Goal: Transaction & Acquisition: Book appointment/travel/reservation

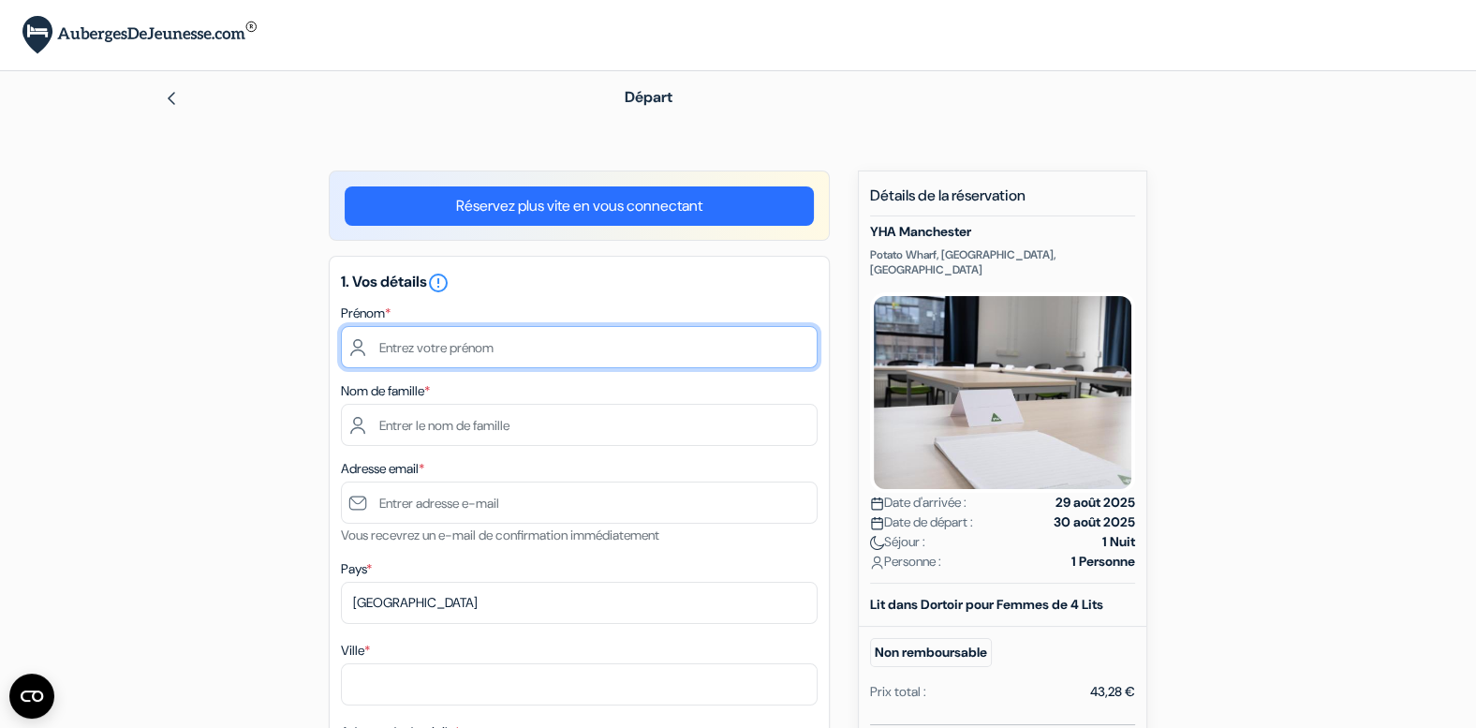
click at [524, 341] on input "text" at bounding box center [579, 347] width 477 height 42
type input "Julie"
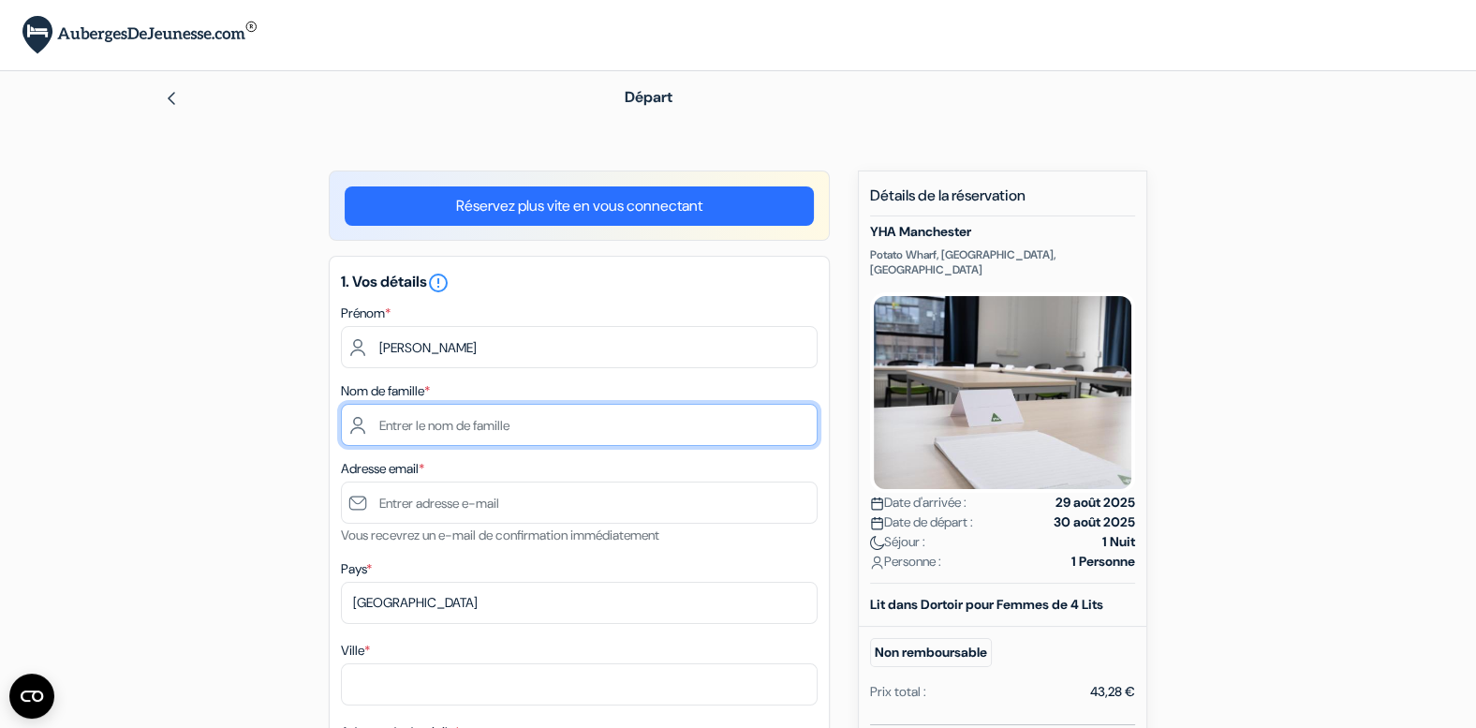
type input "CLEMENT"
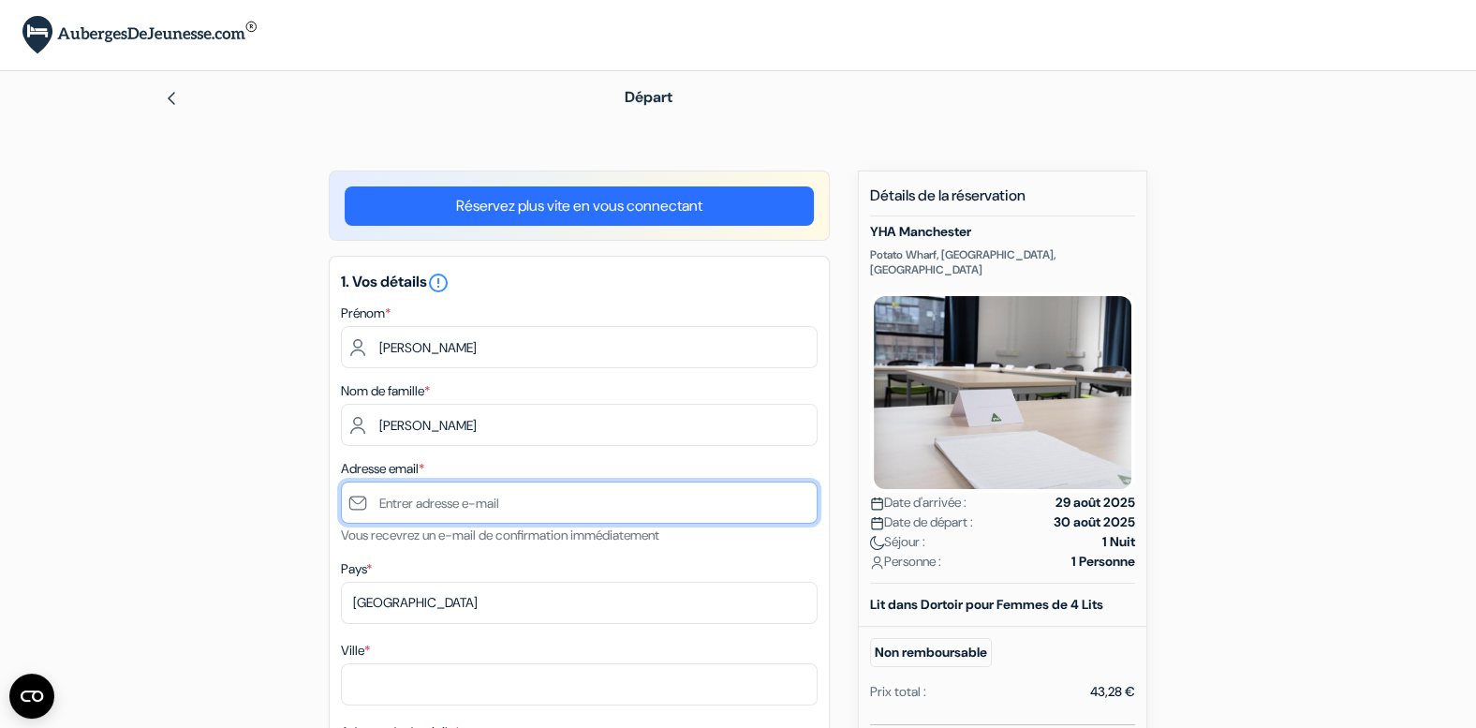
type input "[EMAIL_ADDRESS][DOMAIN_NAME]"
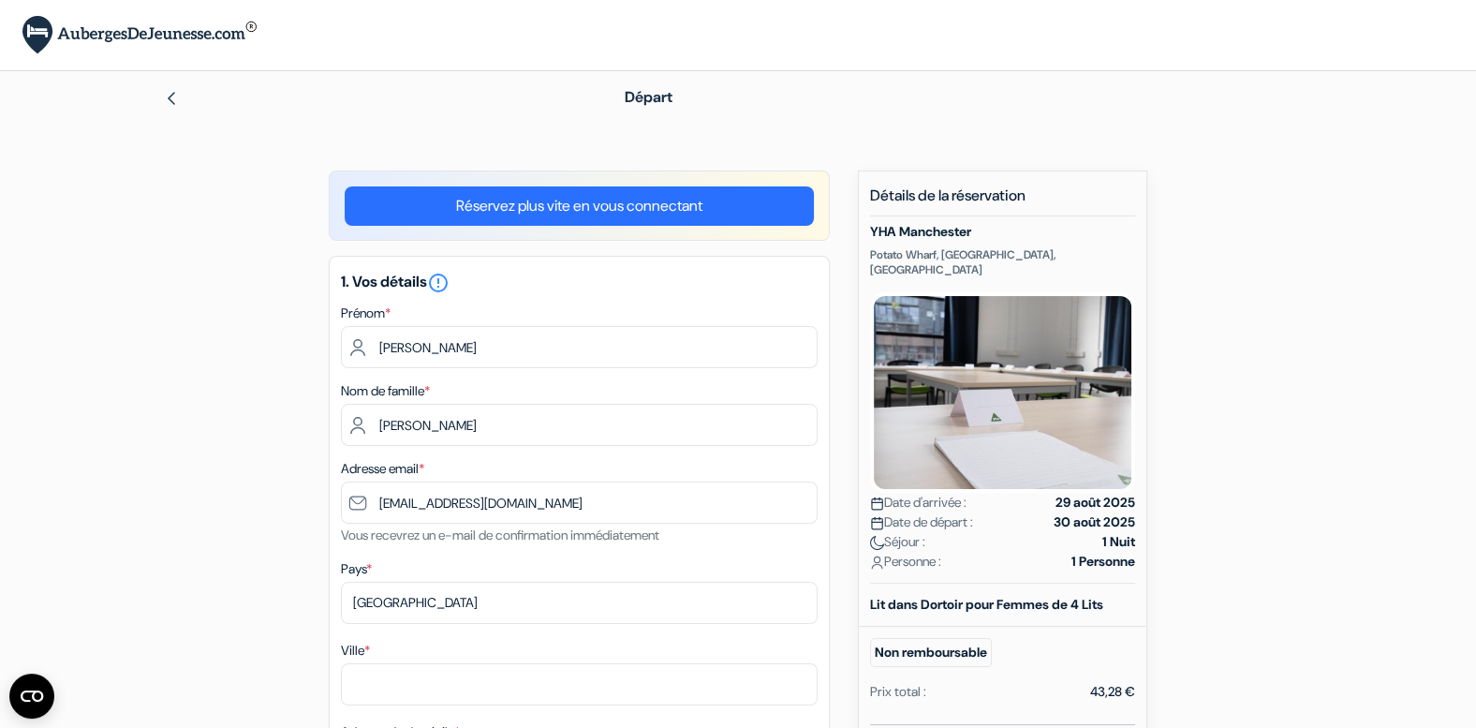
type input "0784931430"
select select "04"
select select "2027"
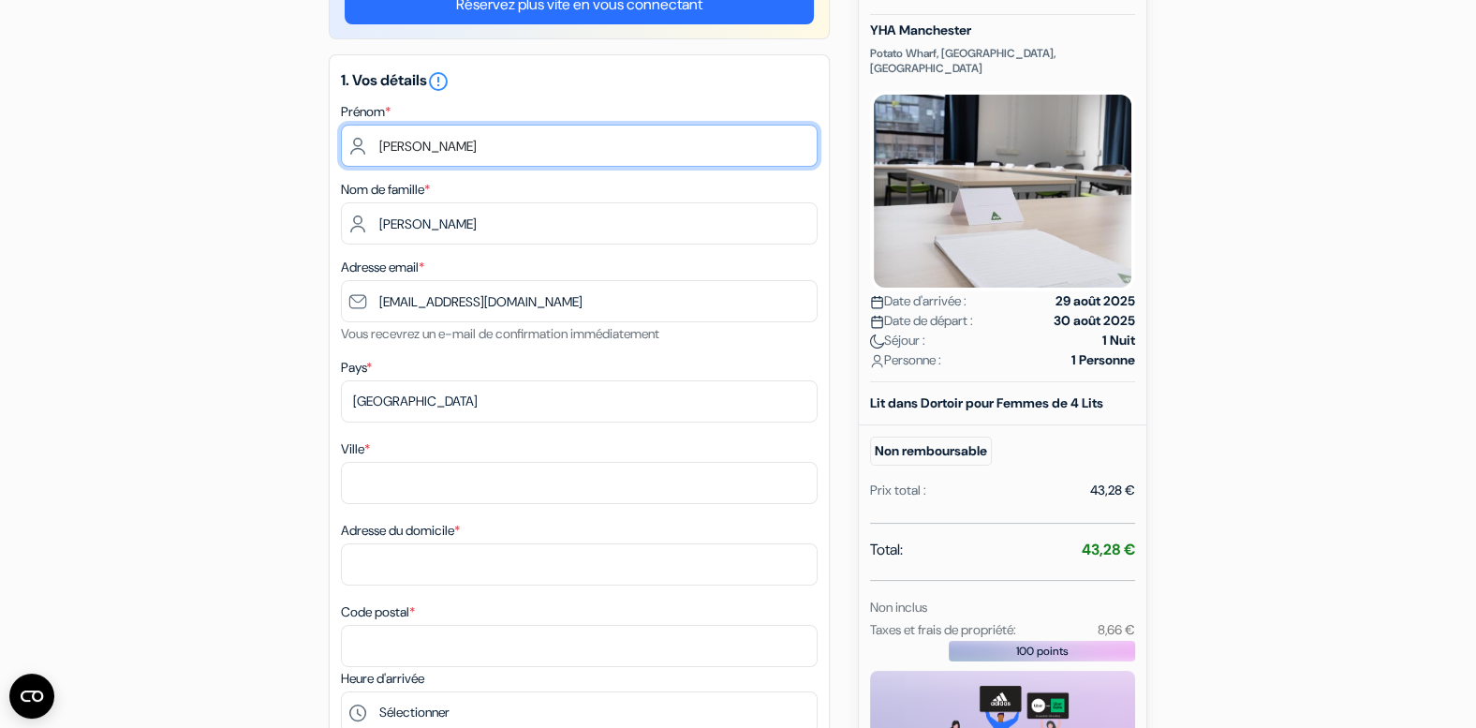
scroll to position [211, 0]
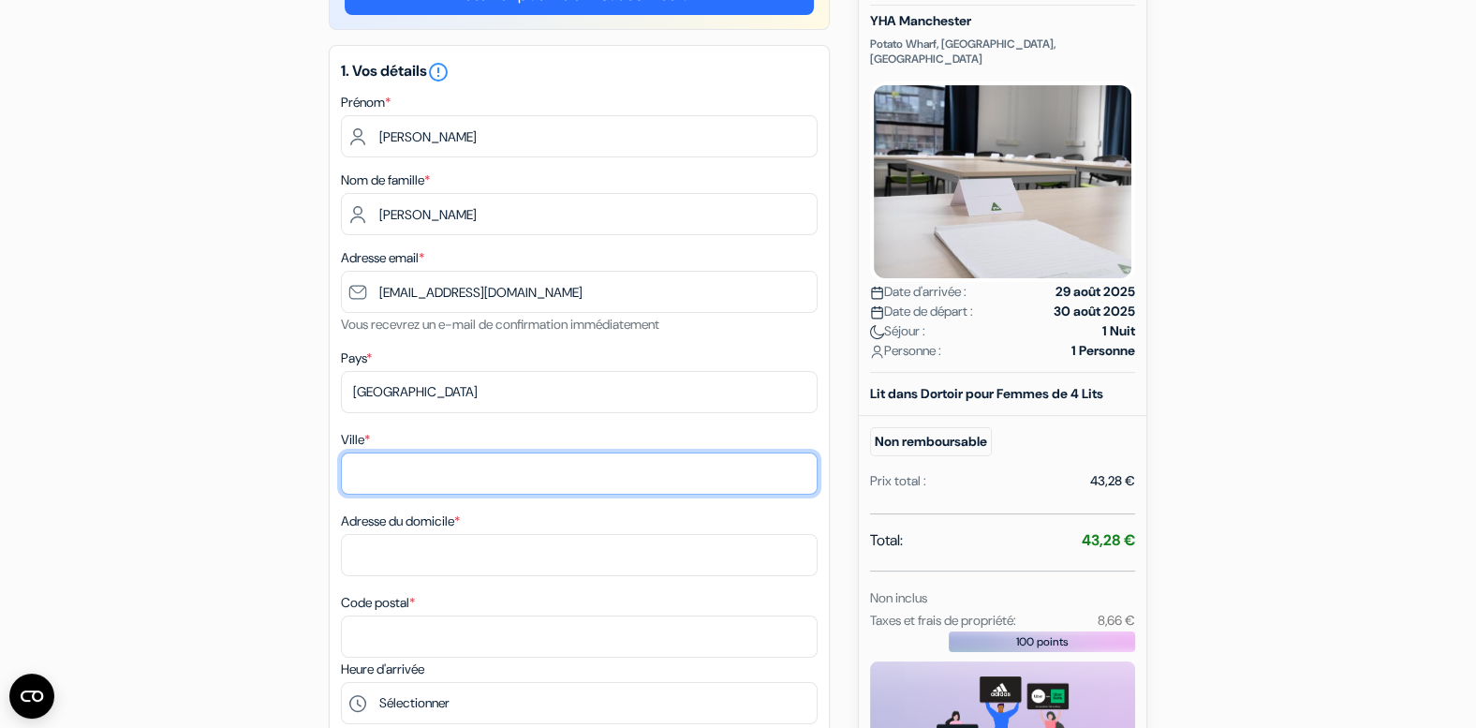
click at [398, 477] on input "Ville *" at bounding box center [579, 473] width 477 height 42
type input "Montrevault-Sur-Evre"
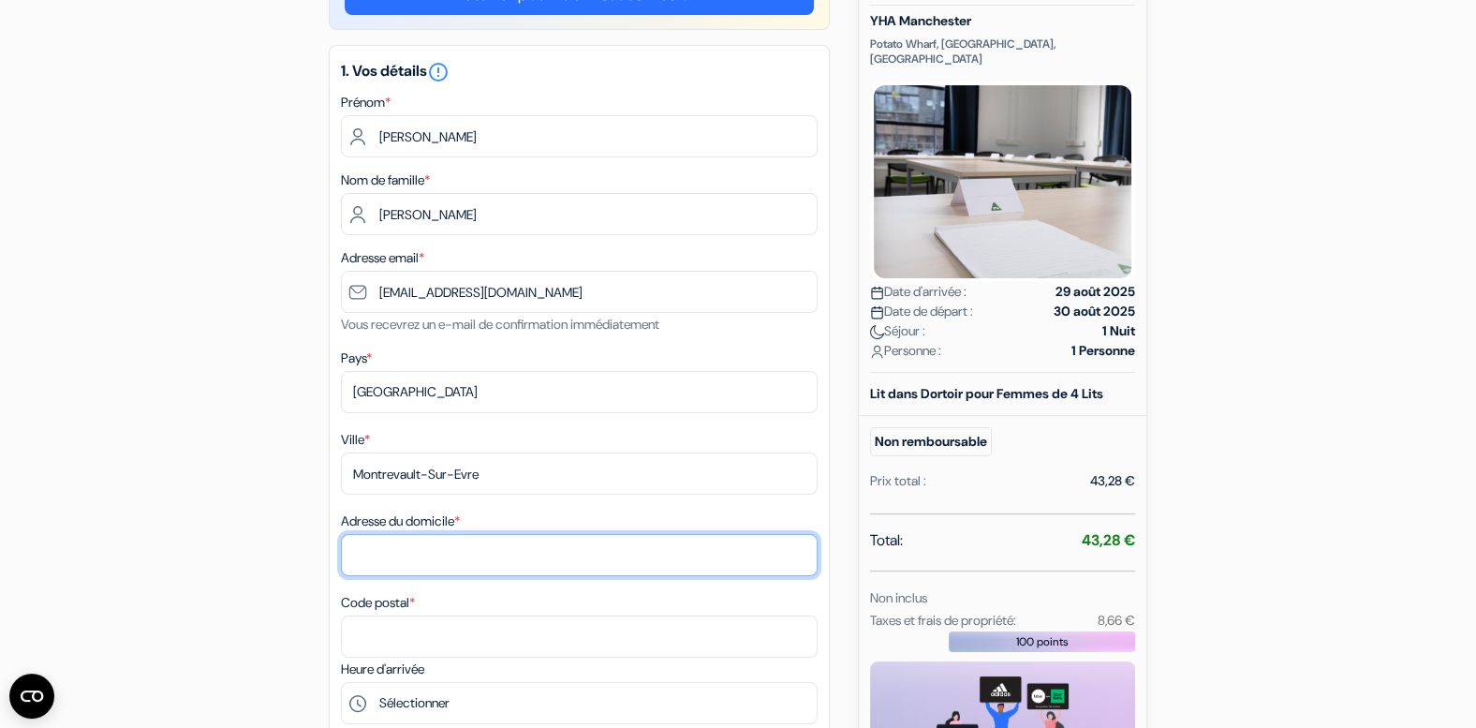
type input "1107 lieu-dit les Minières"
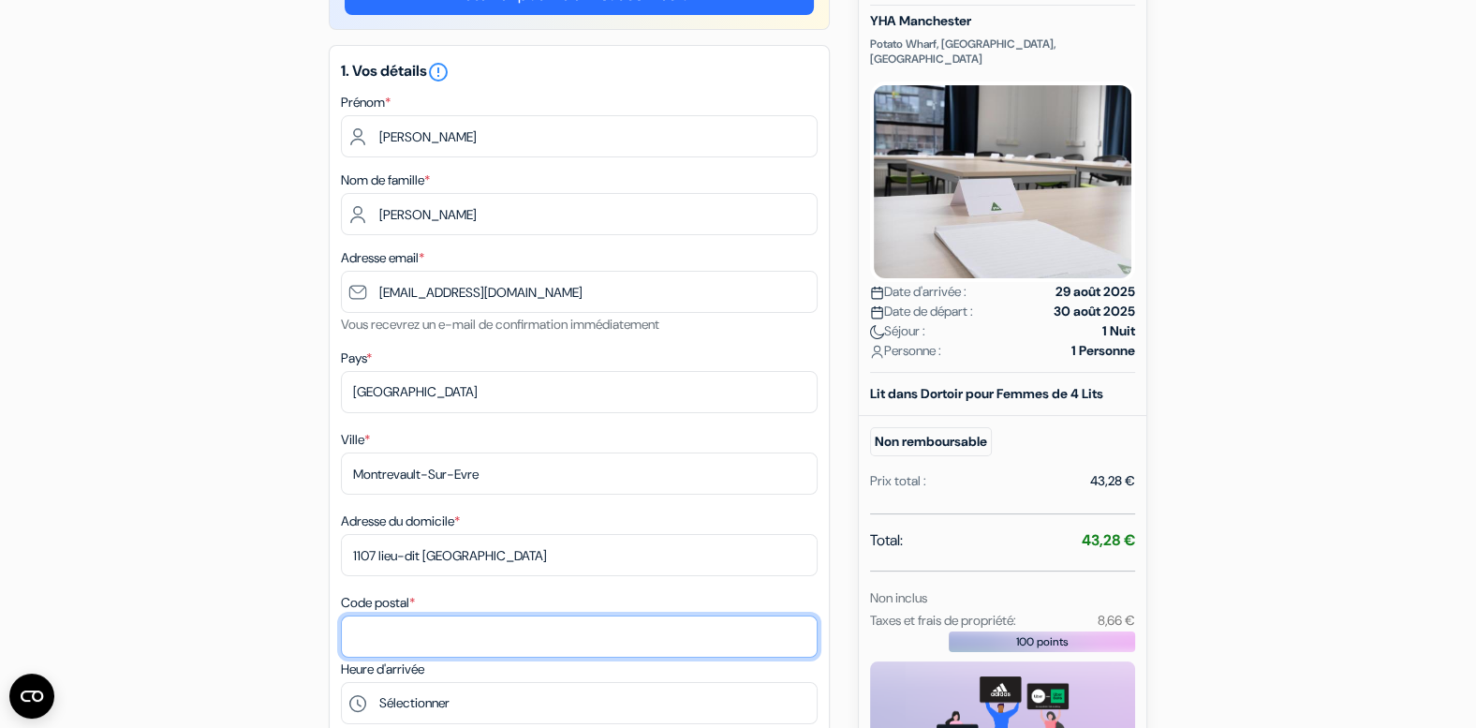
type input "49110"
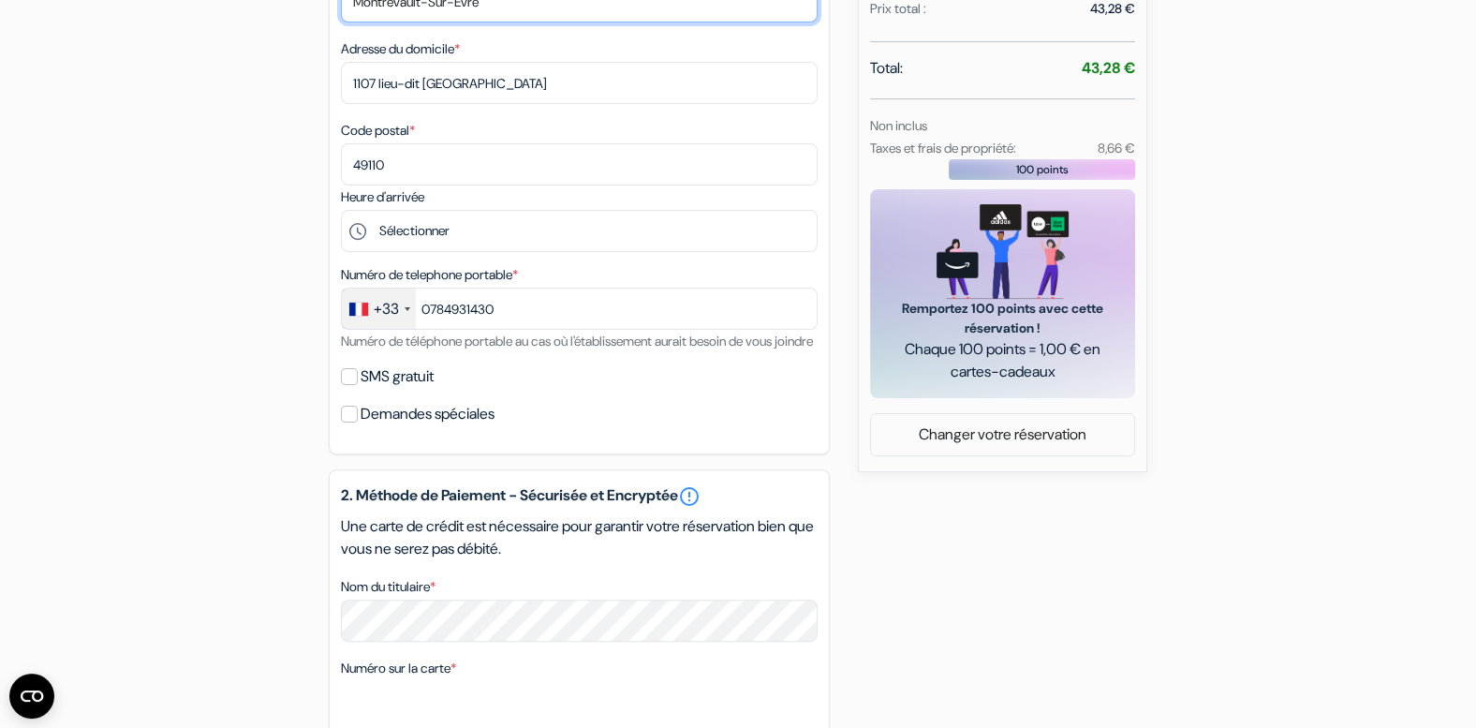
scroll to position [685, 0]
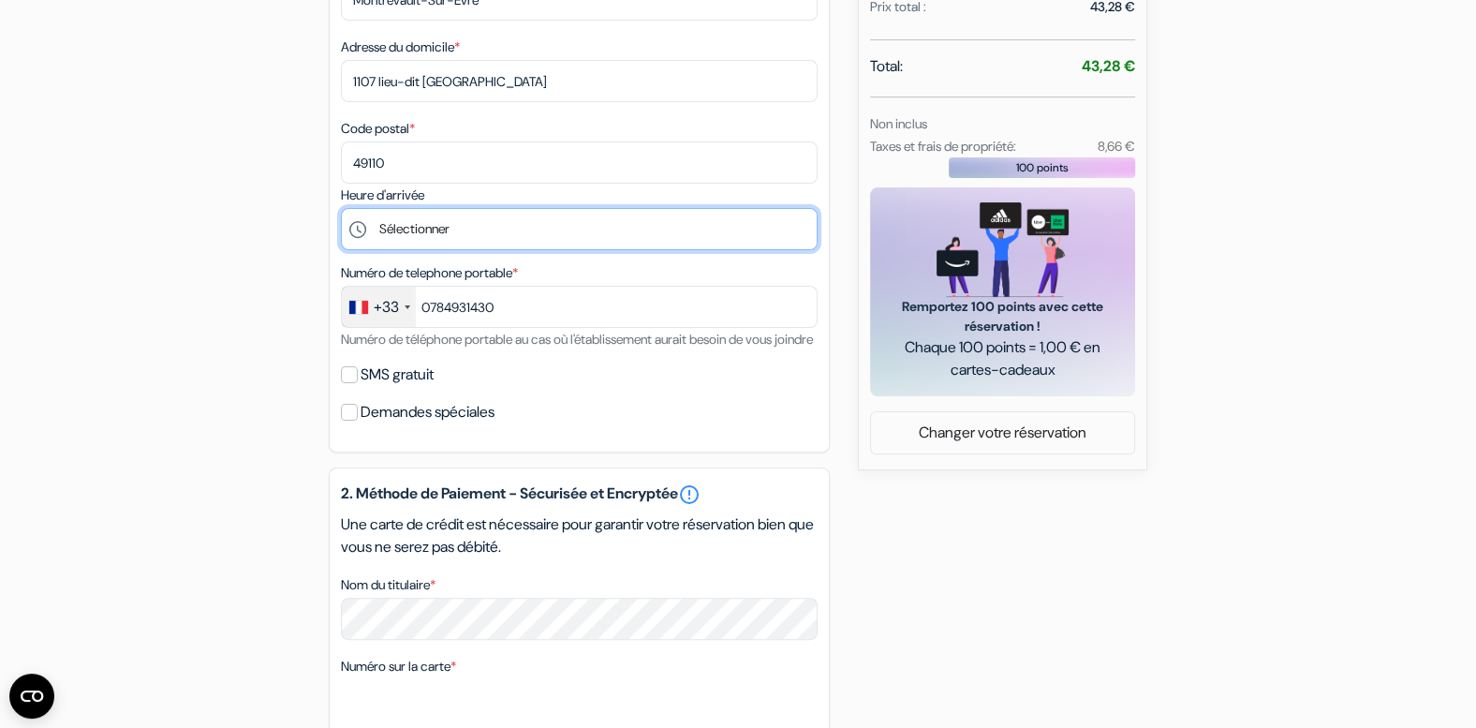
click at [408, 230] on select "Sélectionner 15:00 16:00 17:00 18:00 19:00 20:00 21:00 22:00 23:00" at bounding box center [579, 229] width 477 height 42
select select "15"
click at [341, 208] on select "Sélectionner 15:00 16:00 17:00 18:00 19:00 20:00 21:00 22:00 23:00" at bounding box center [579, 229] width 477 height 42
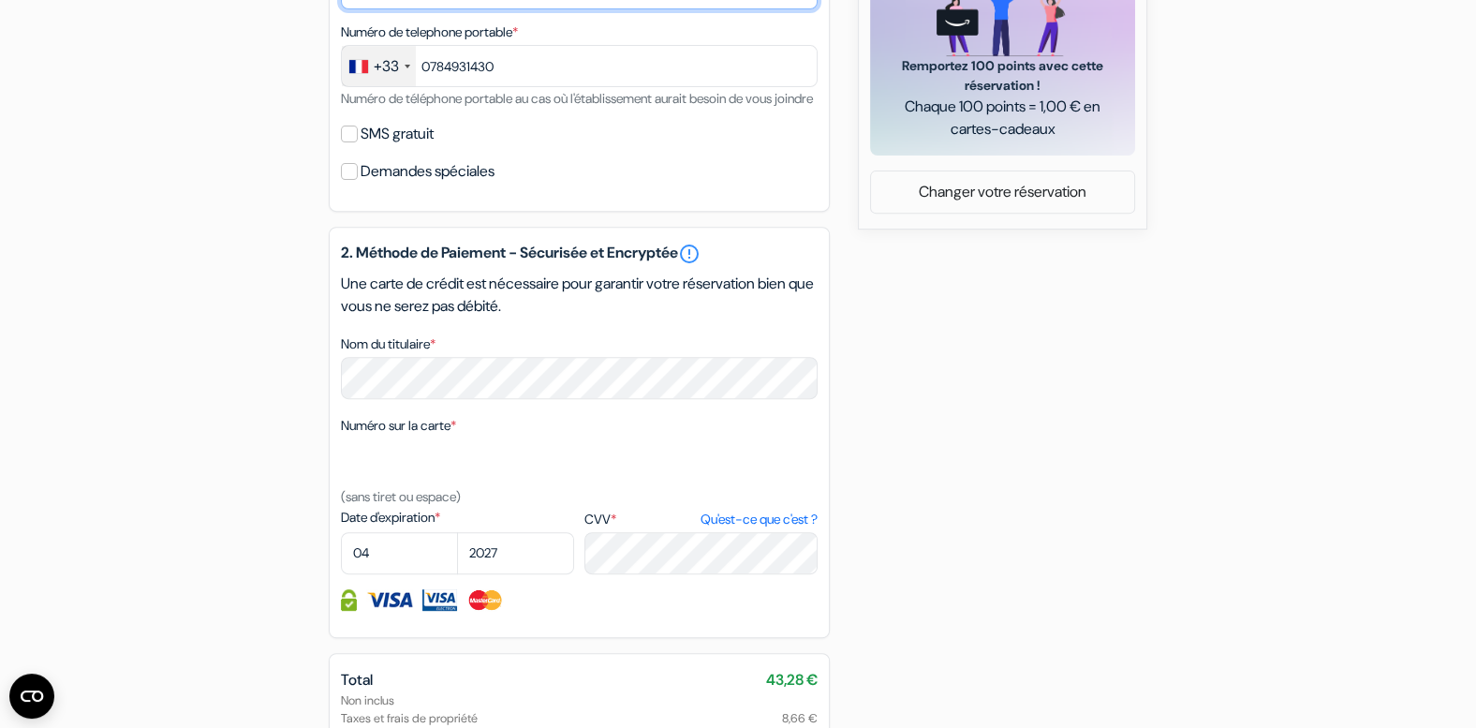
scroll to position [927, 0]
click at [351, 145] on div "SMS gratuit" at bounding box center [579, 132] width 477 height 26
click at [348, 141] on input "SMS gratuit" at bounding box center [349, 132] width 17 height 17
checkbox input "true"
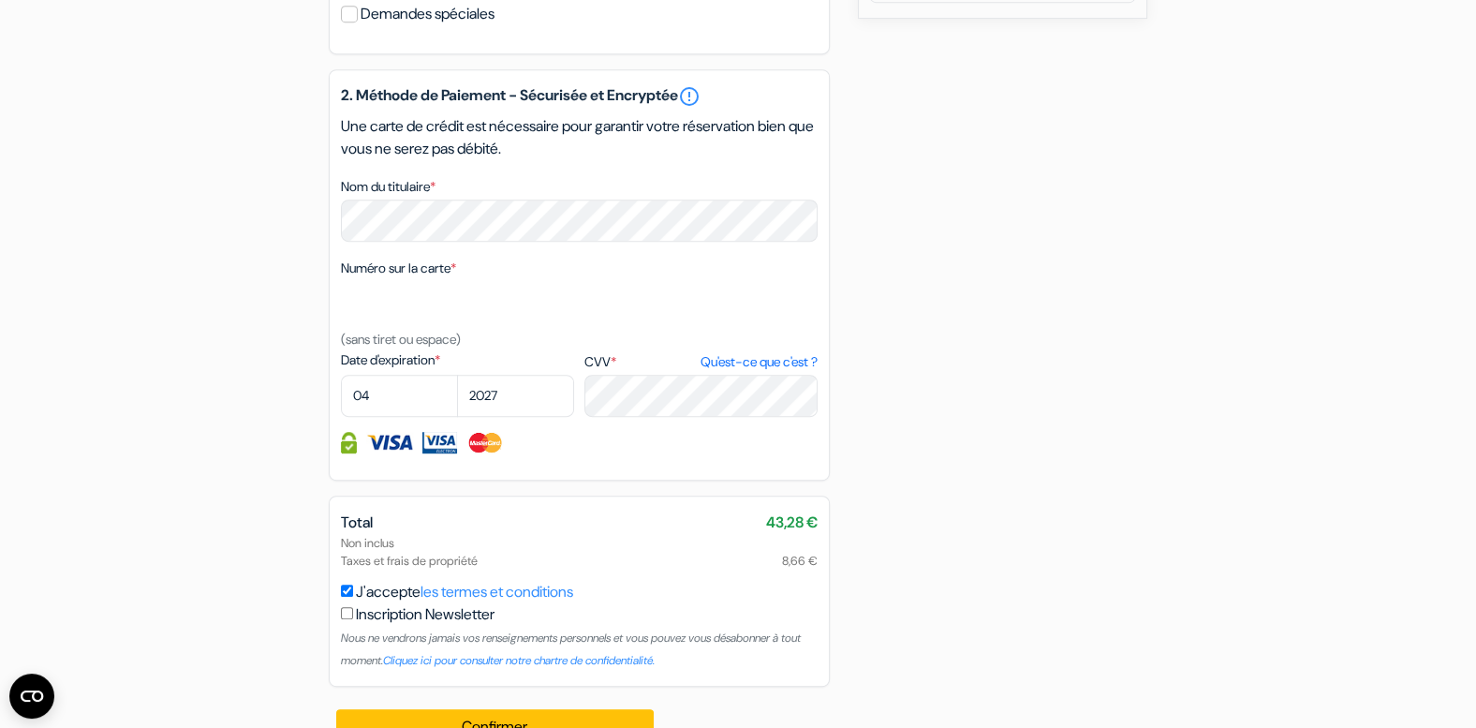
scroll to position [1192, 0]
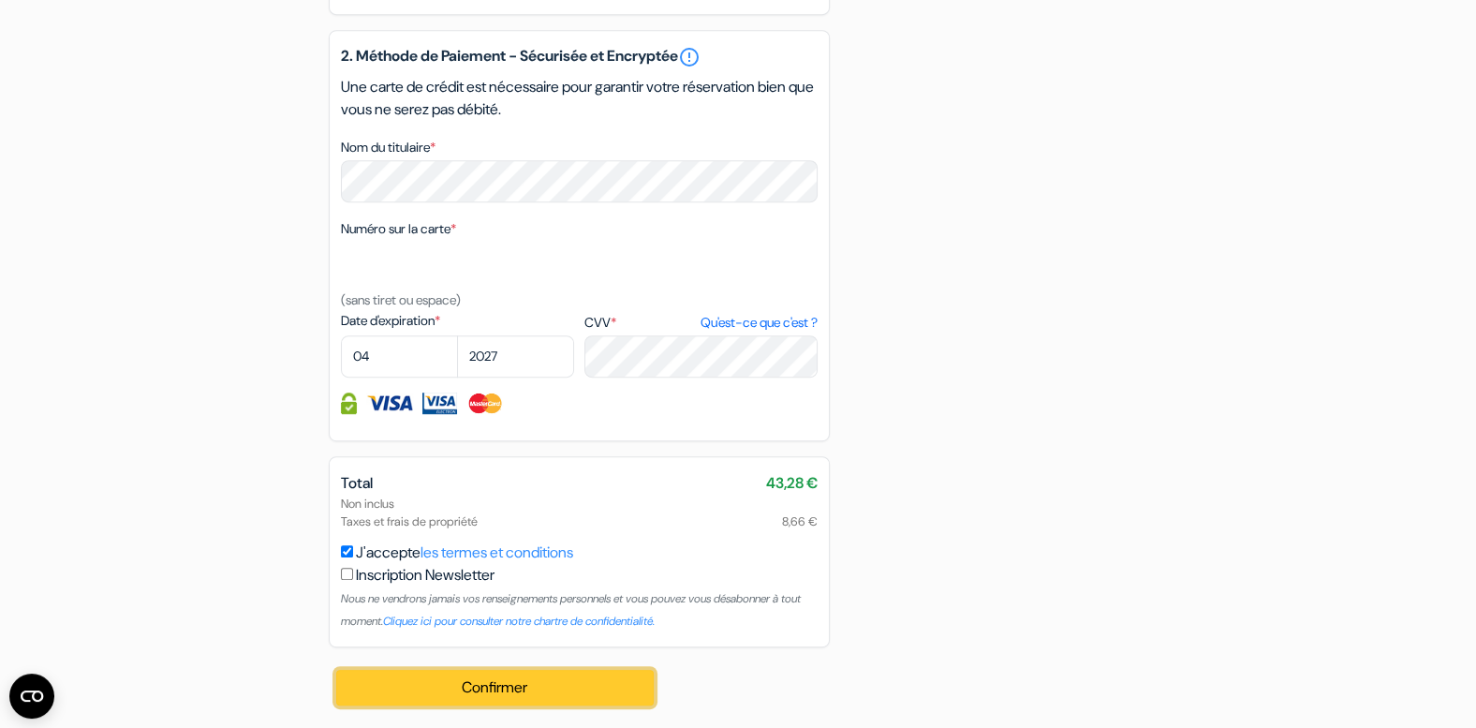
click at [426, 689] on button "Confirmer Loading..." at bounding box center [495, 688] width 318 height 36
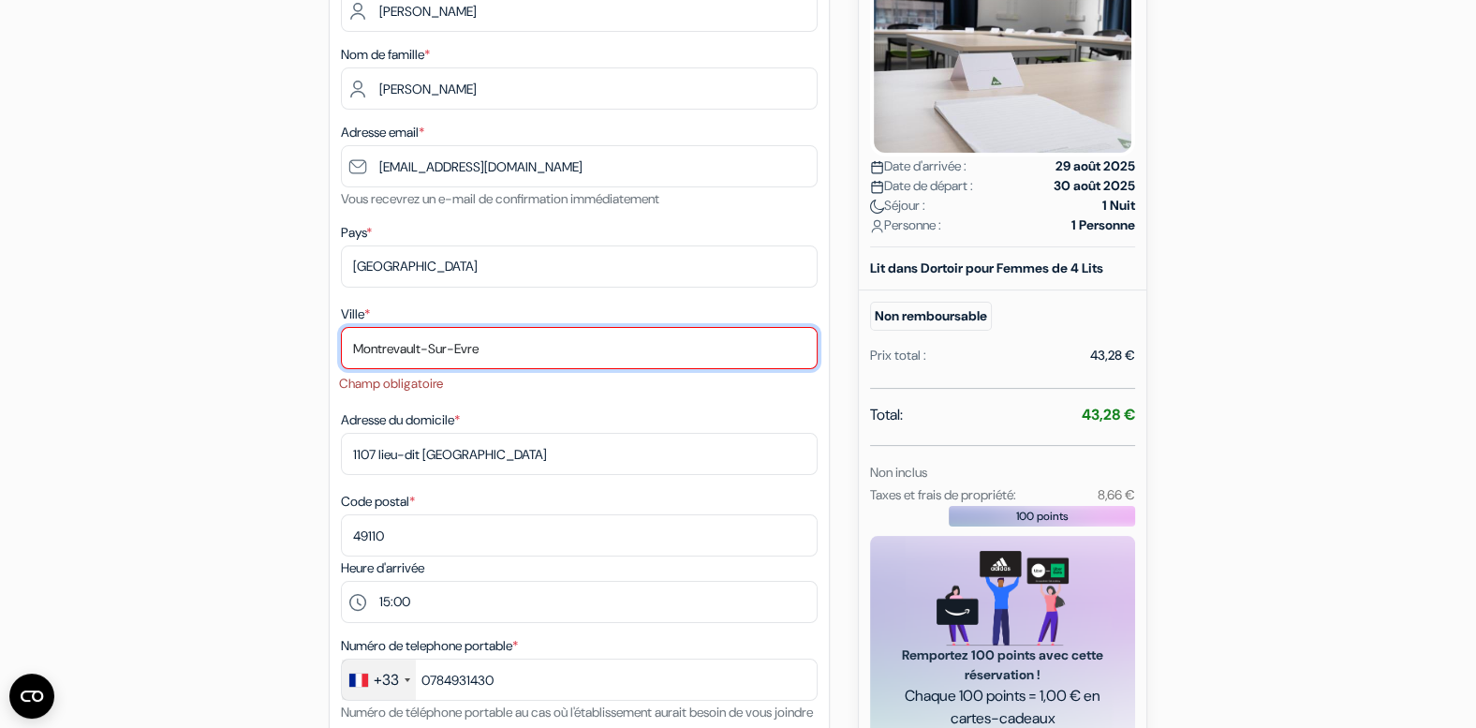
scroll to position [318, 0]
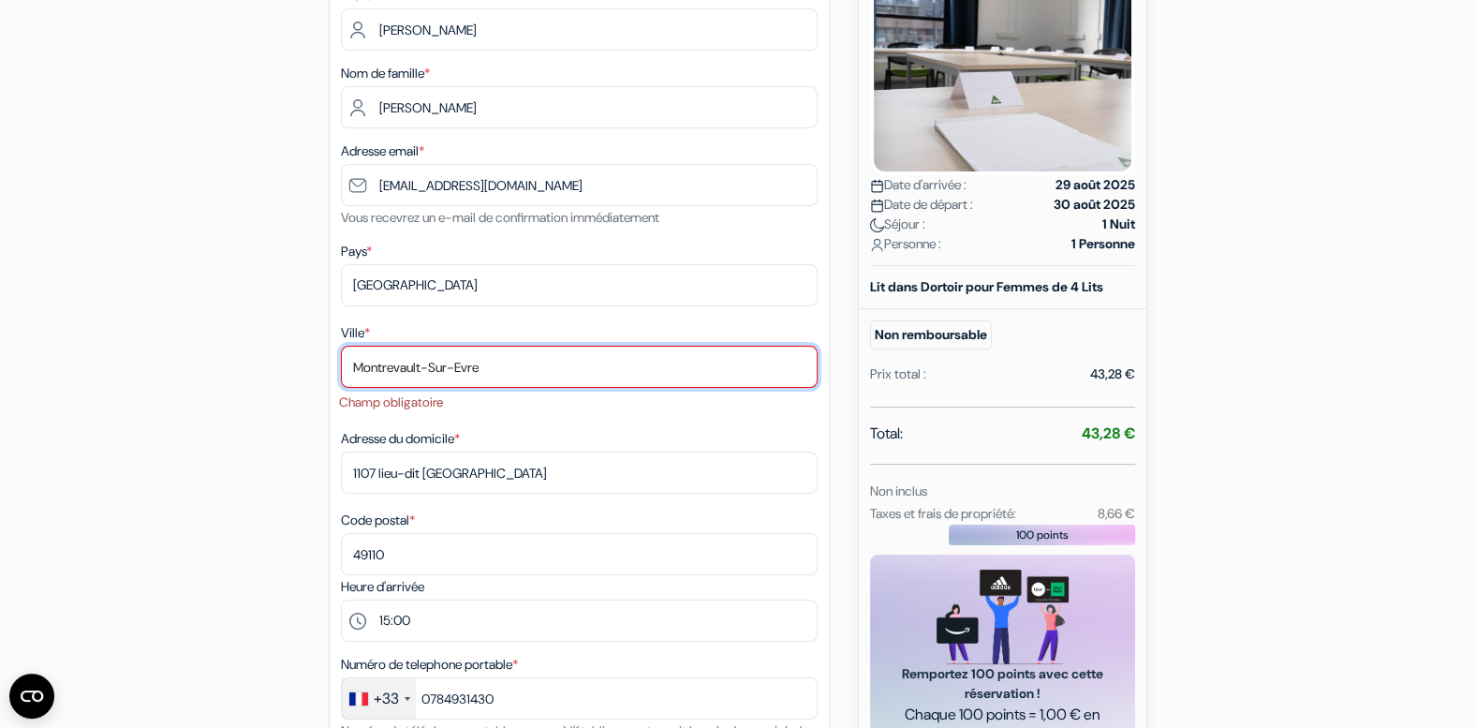
click at [491, 372] on input "Montrevault-Sur-Evre" at bounding box center [579, 367] width 477 height 42
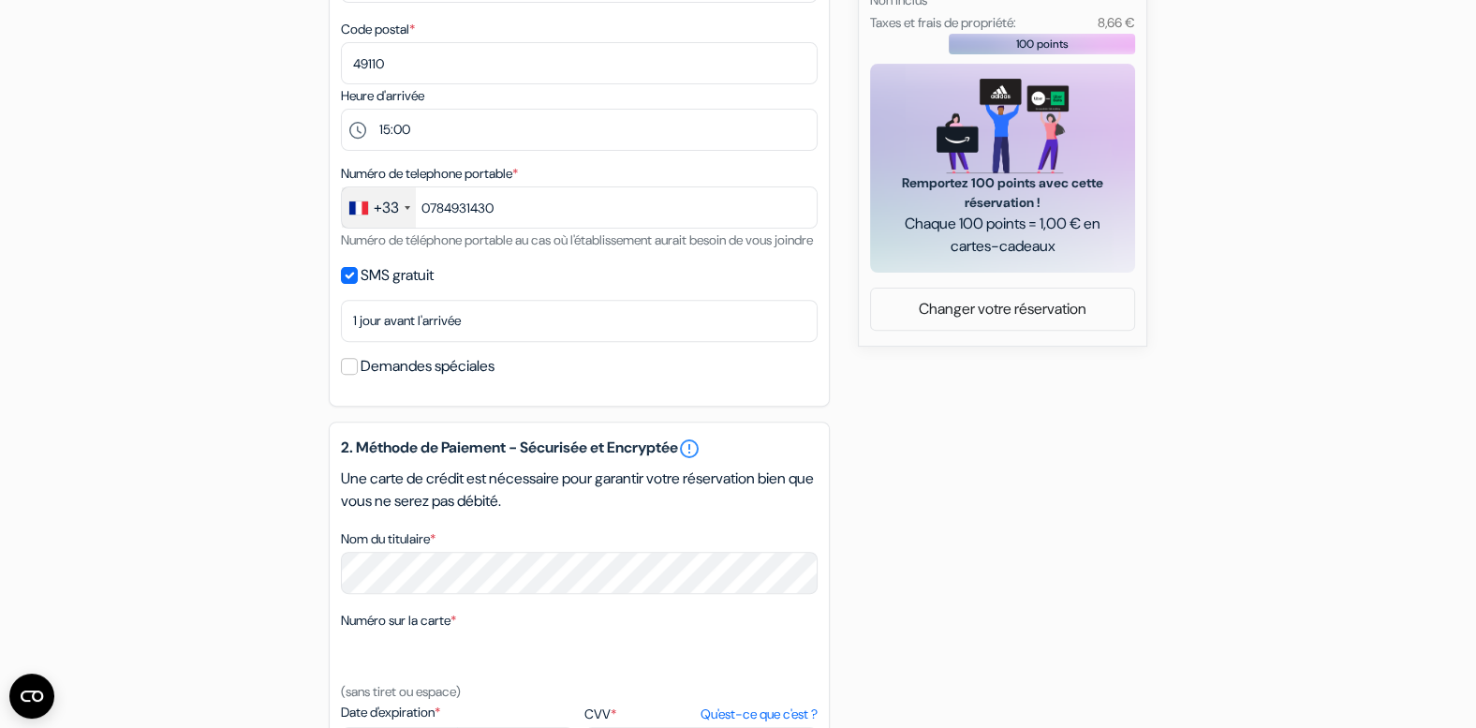
scroll to position [1217, 0]
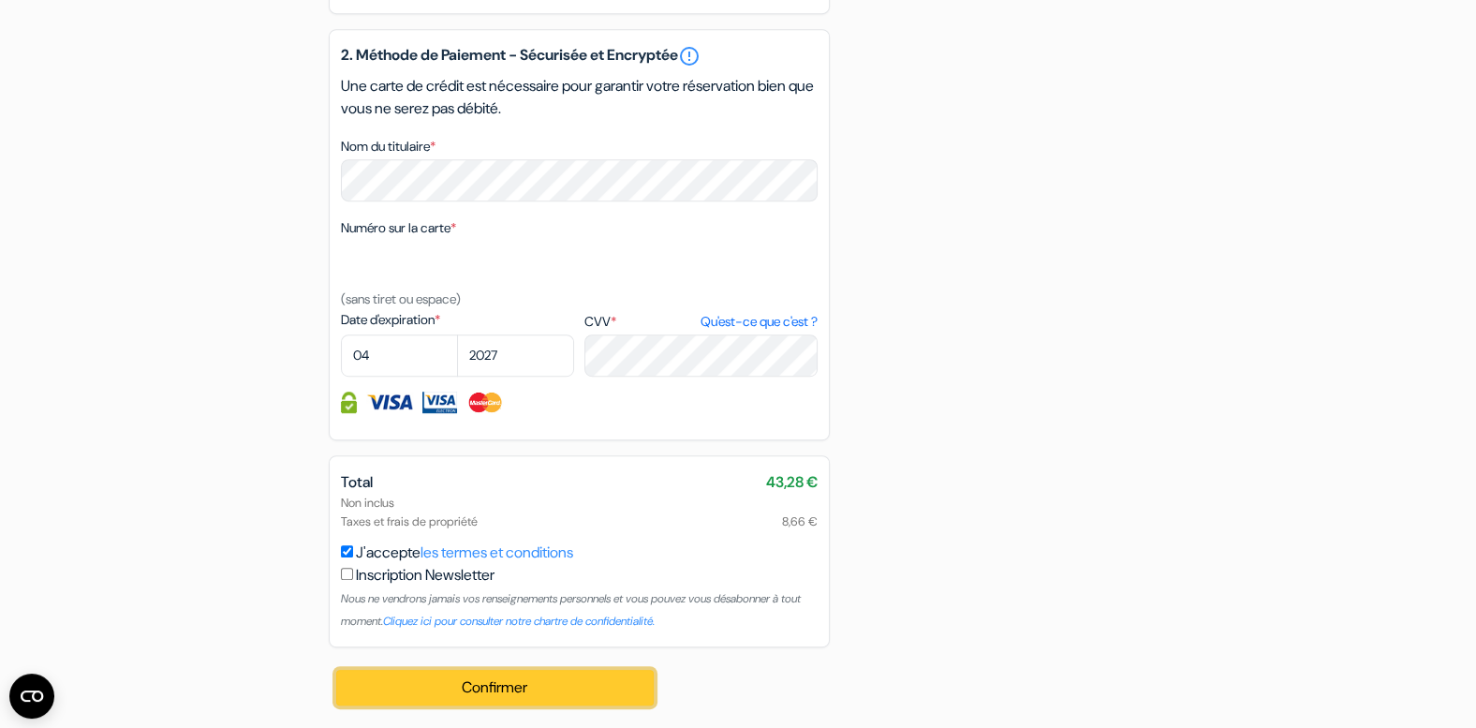
click at [567, 695] on button "Confirmer Loading..." at bounding box center [495, 688] width 318 height 36
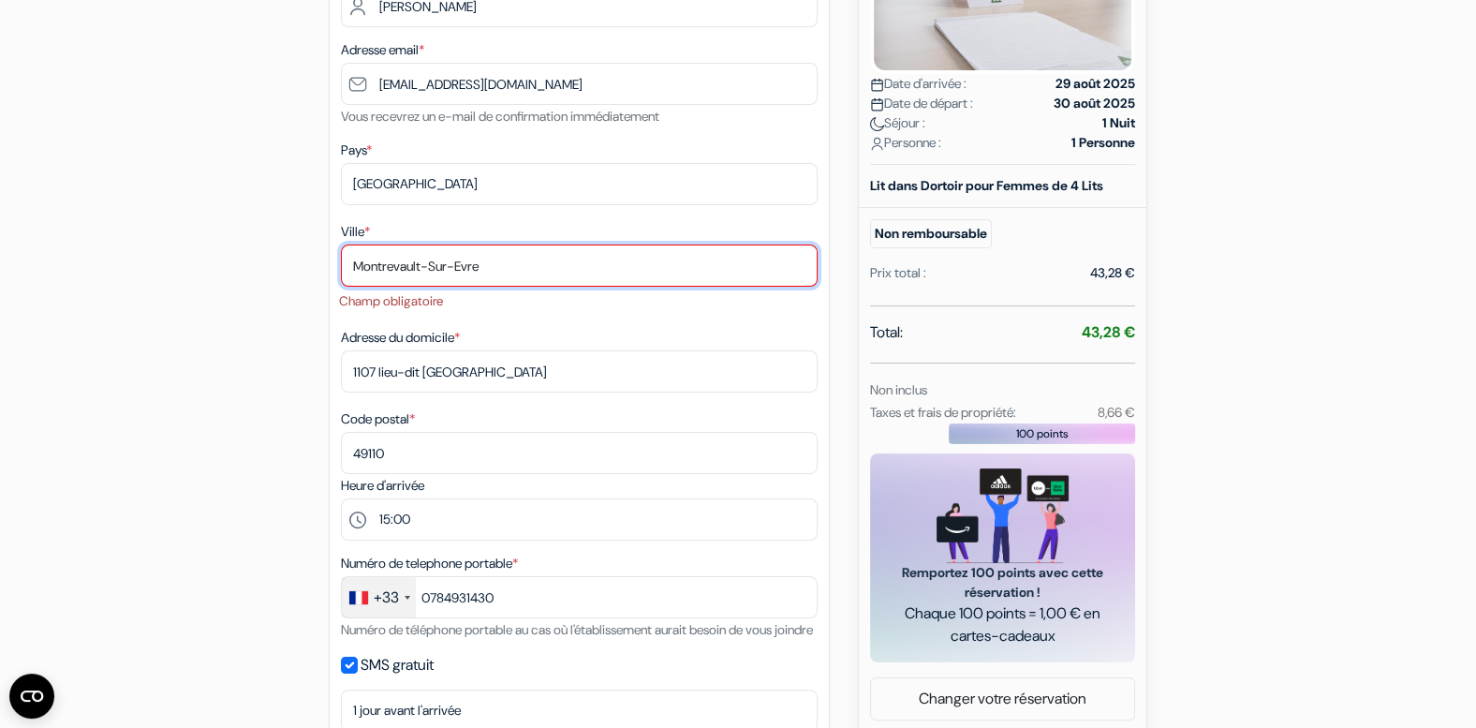
scroll to position [318, 0]
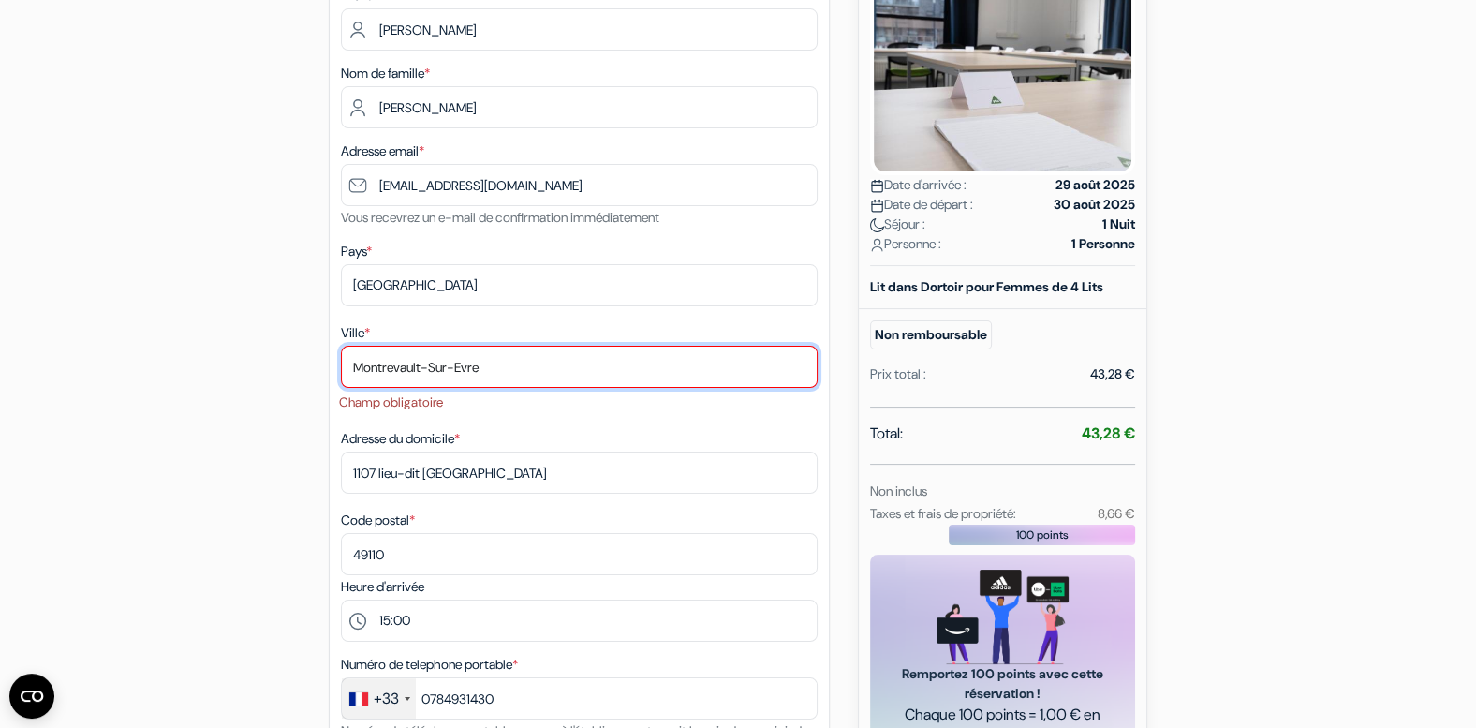
drag, startPoint x: 493, startPoint y: 366, endPoint x: 262, endPoint y: 372, distance: 230.5
click at [262, 372] on div "add_box YHA Manchester Potato Wharf, Manchester, Angleterre Détails de l'établi…" at bounding box center [738, 732] width 1237 height 1758
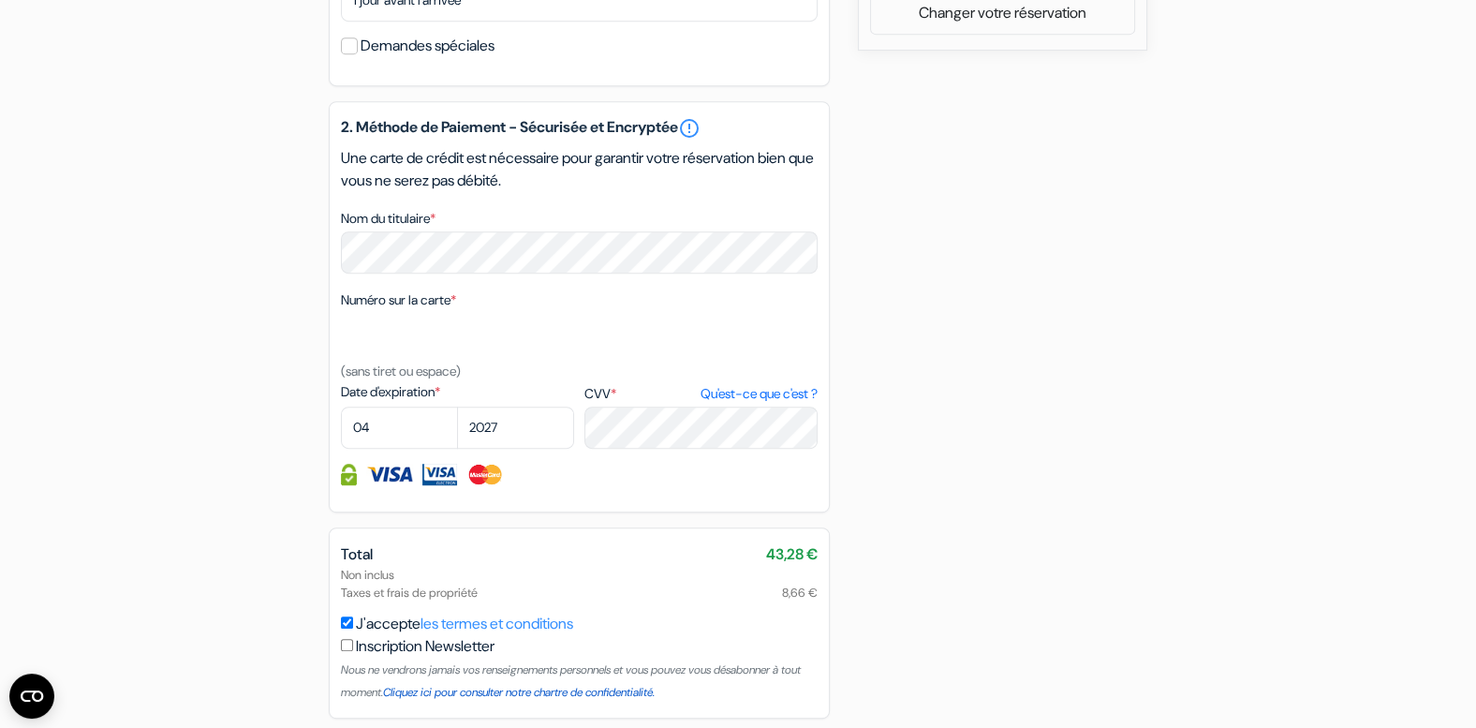
scroll to position [1192, 0]
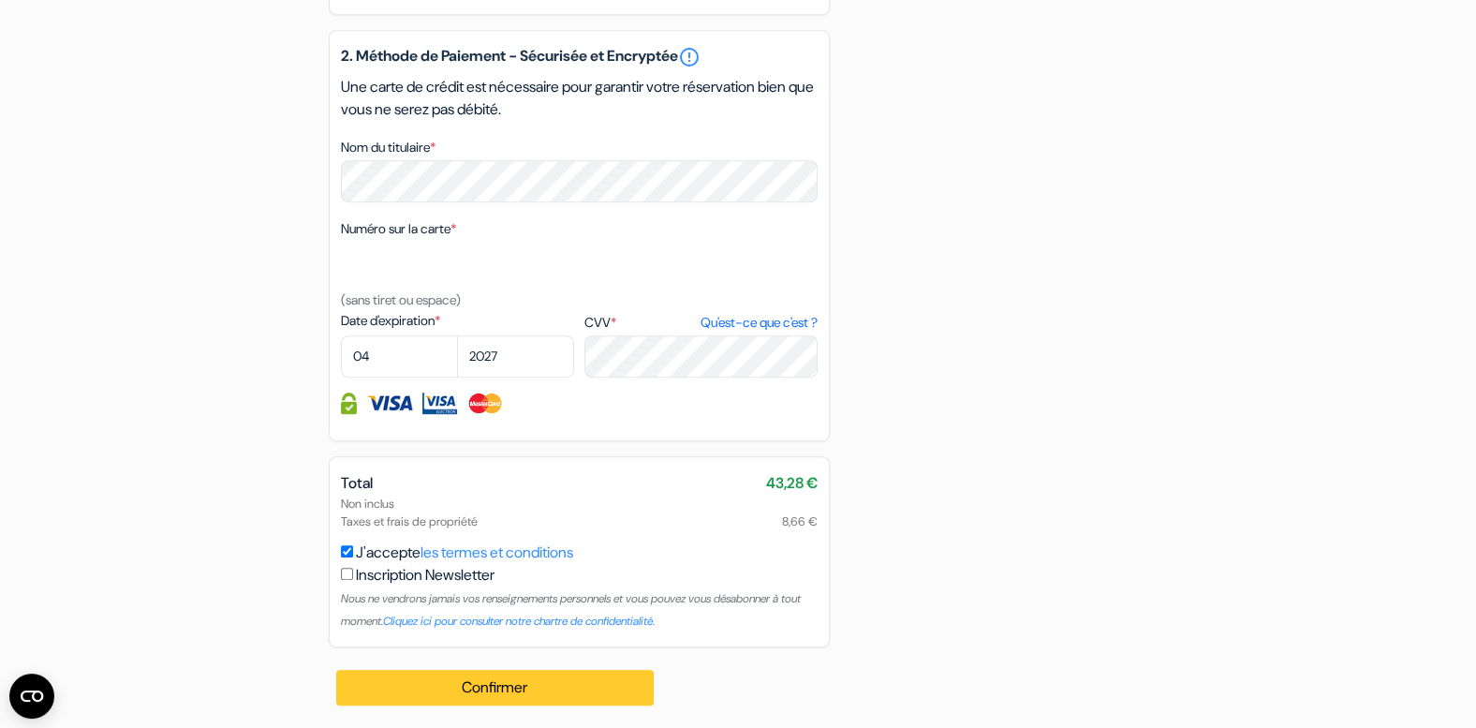
type input "La Salle et Chapelle Aubry"
click at [561, 678] on button "Confirmer Loading..." at bounding box center [495, 688] width 318 height 36
